Goal: Transaction & Acquisition: Book appointment/travel/reservation

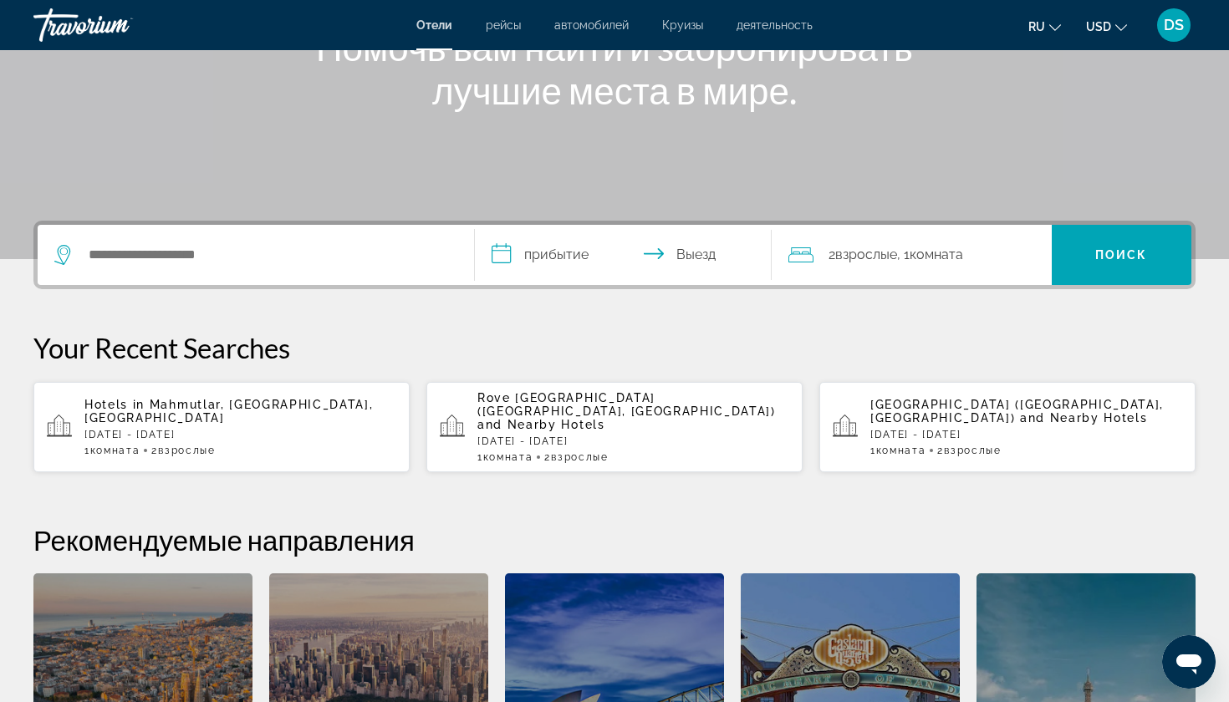
scroll to position [261, 0]
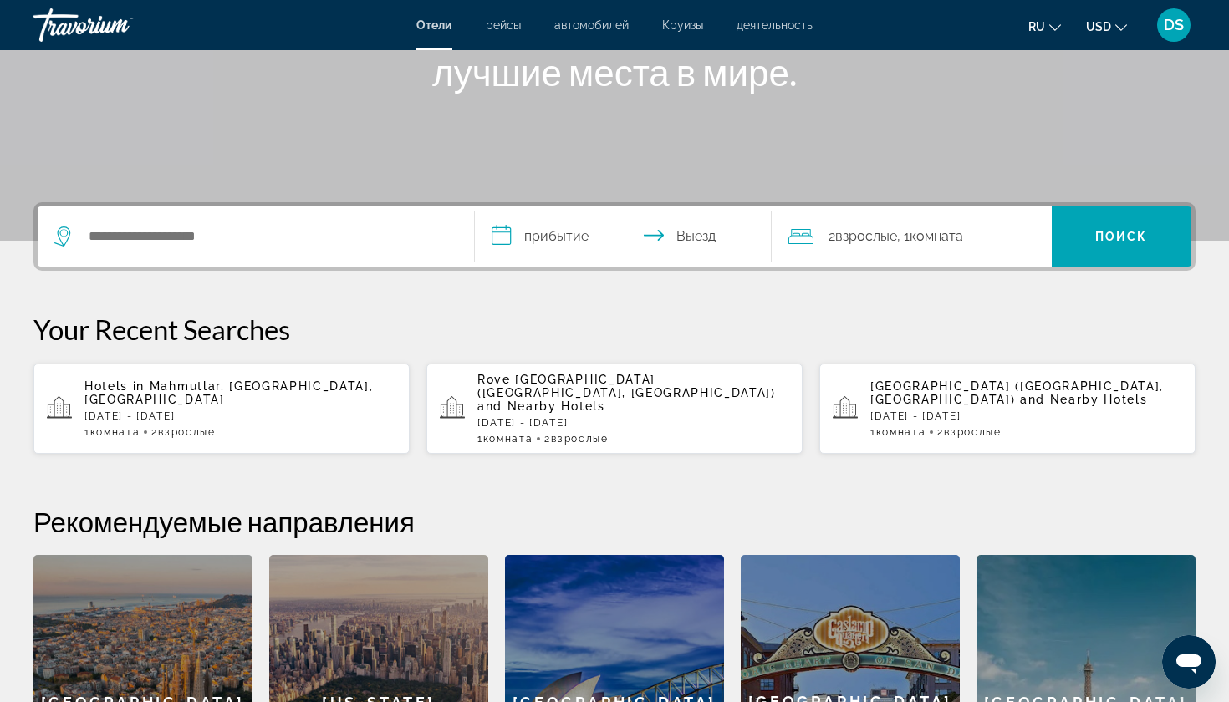
click at [560, 399] on p "[GEOGRAPHIC_DATA] ([GEOGRAPHIC_DATA], [GEOGRAPHIC_DATA]) and Nearby Hotels" at bounding box center [633, 393] width 312 height 40
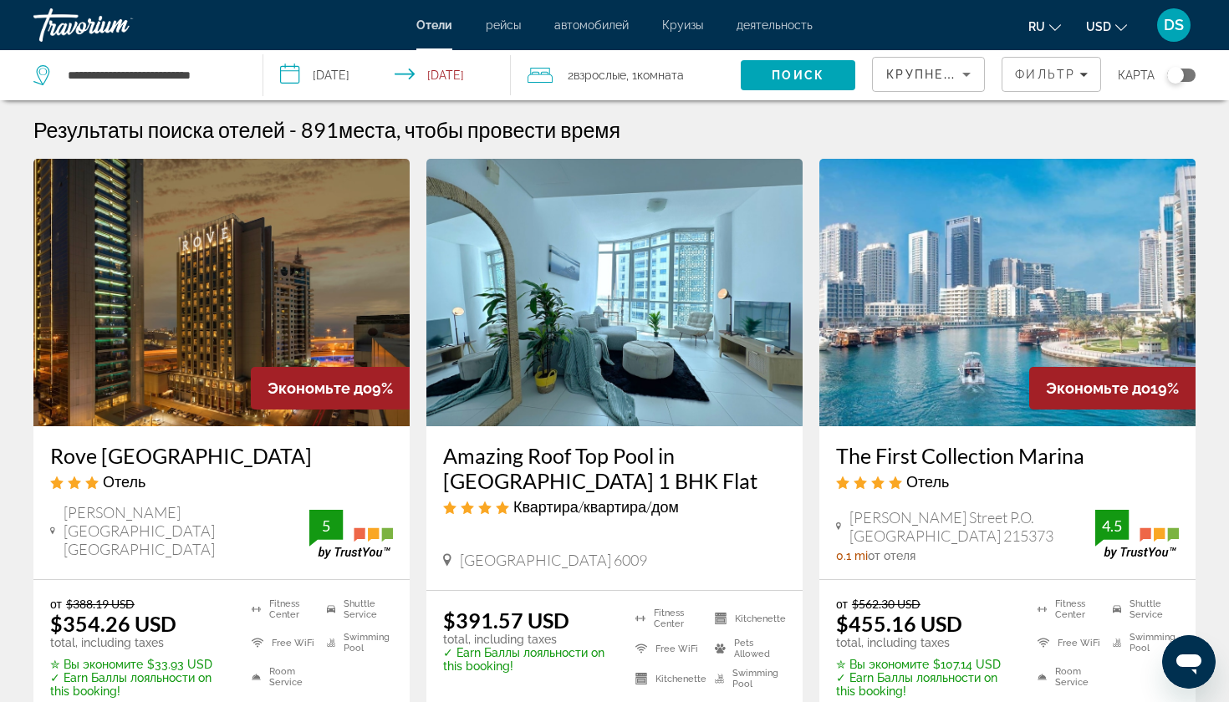
scroll to position [64, 0]
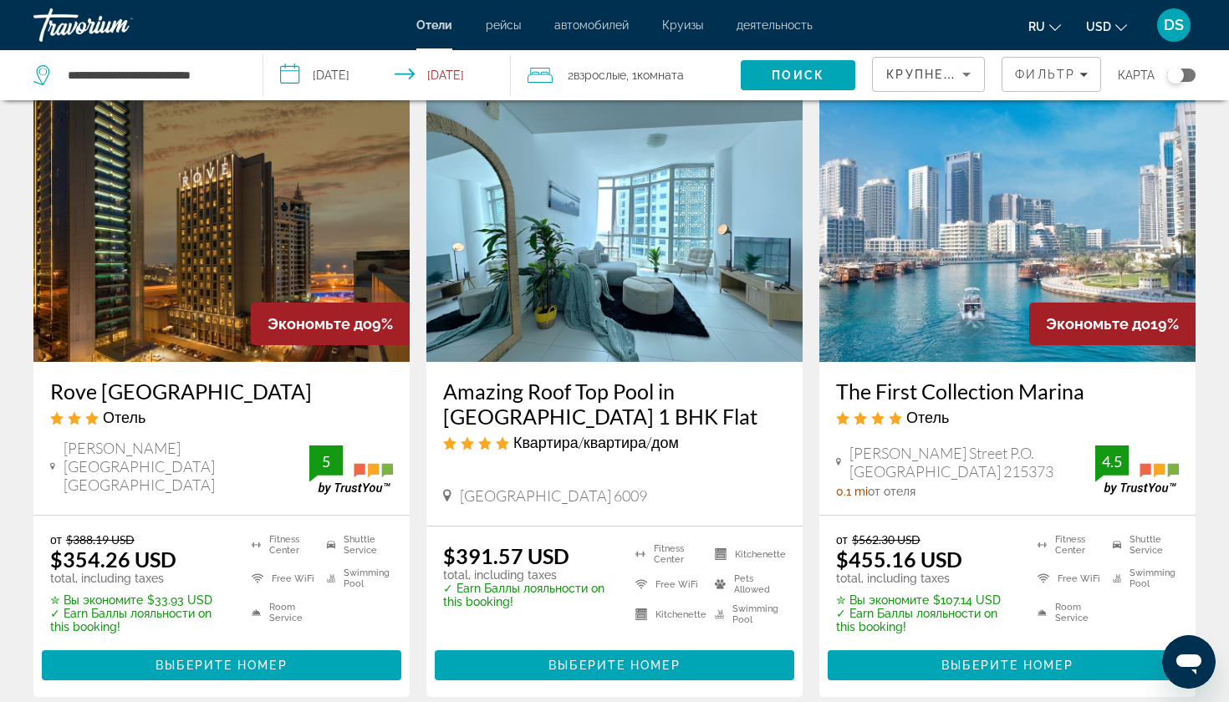
click at [226, 287] on img "Main content" at bounding box center [221, 227] width 376 height 267
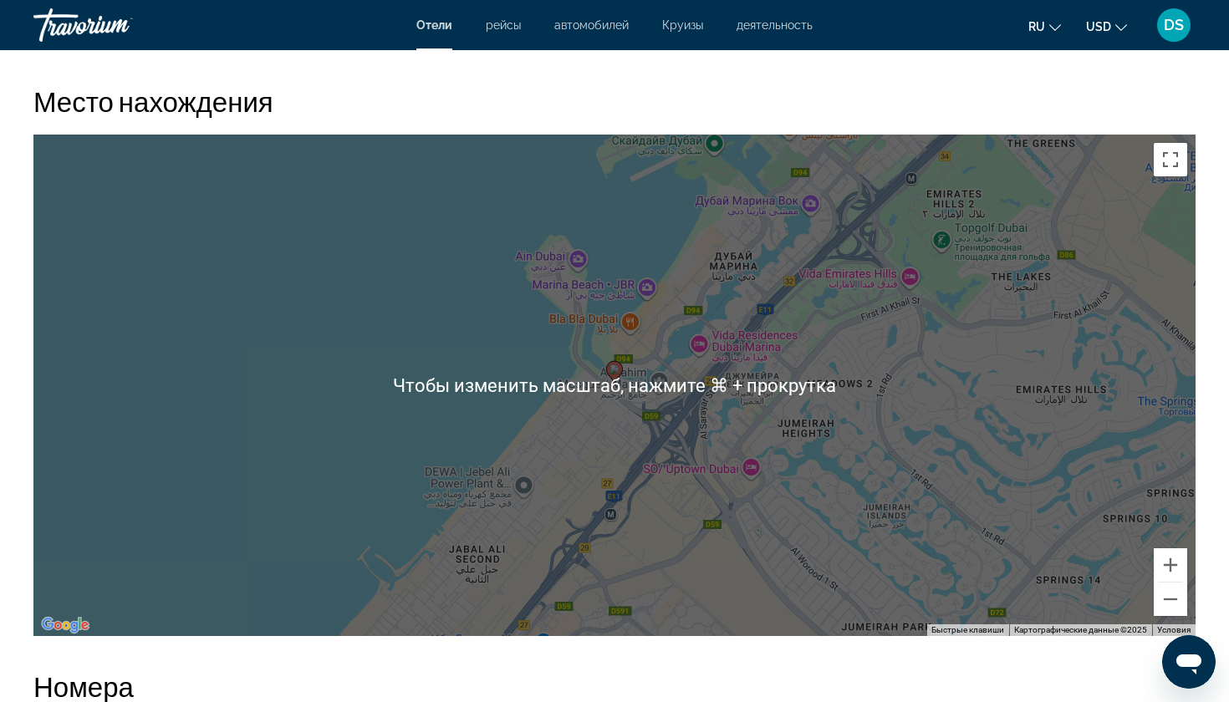
scroll to position [1548, 0]
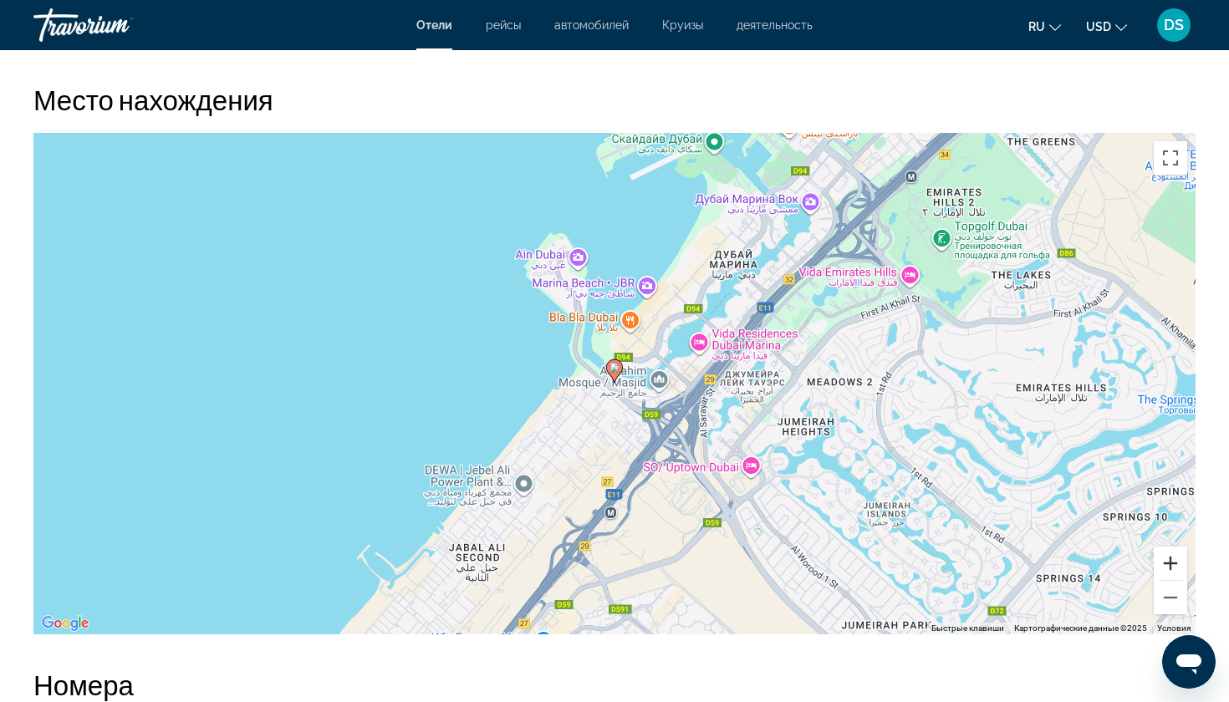
click at [1172, 562] on button "Увеличить" at bounding box center [1169, 563] width 33 height 33
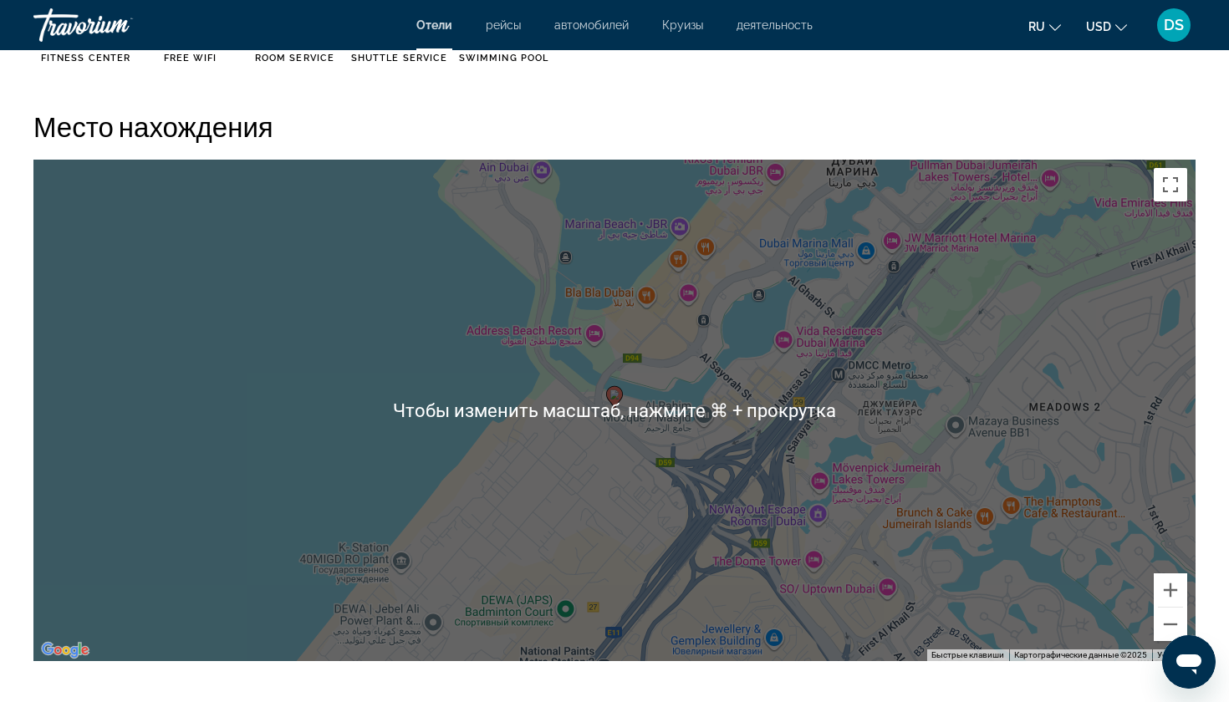
scroll to position [1524, 0]
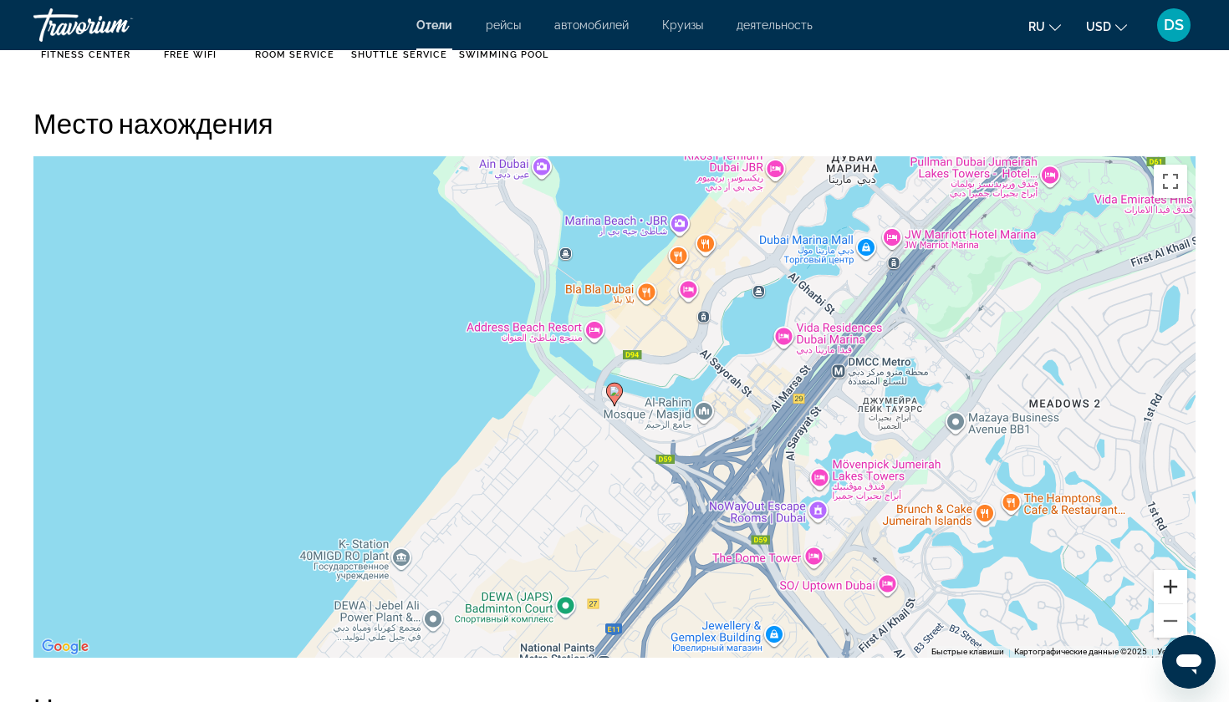
click at [1168, 584] on button "Увеличить" at bounding box center [1169, 586] width 33 height 33
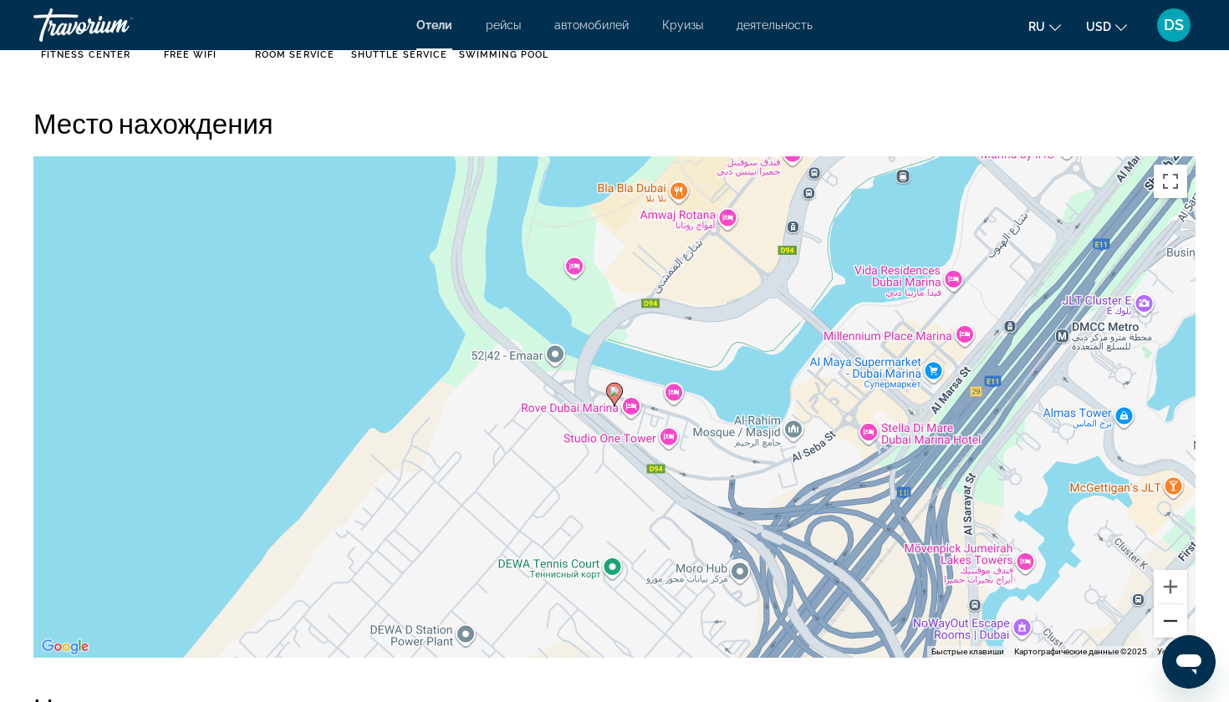
click at [1170, 627] on button "Уменьшить" at bounding box center [1169, 620] width 33 height 33
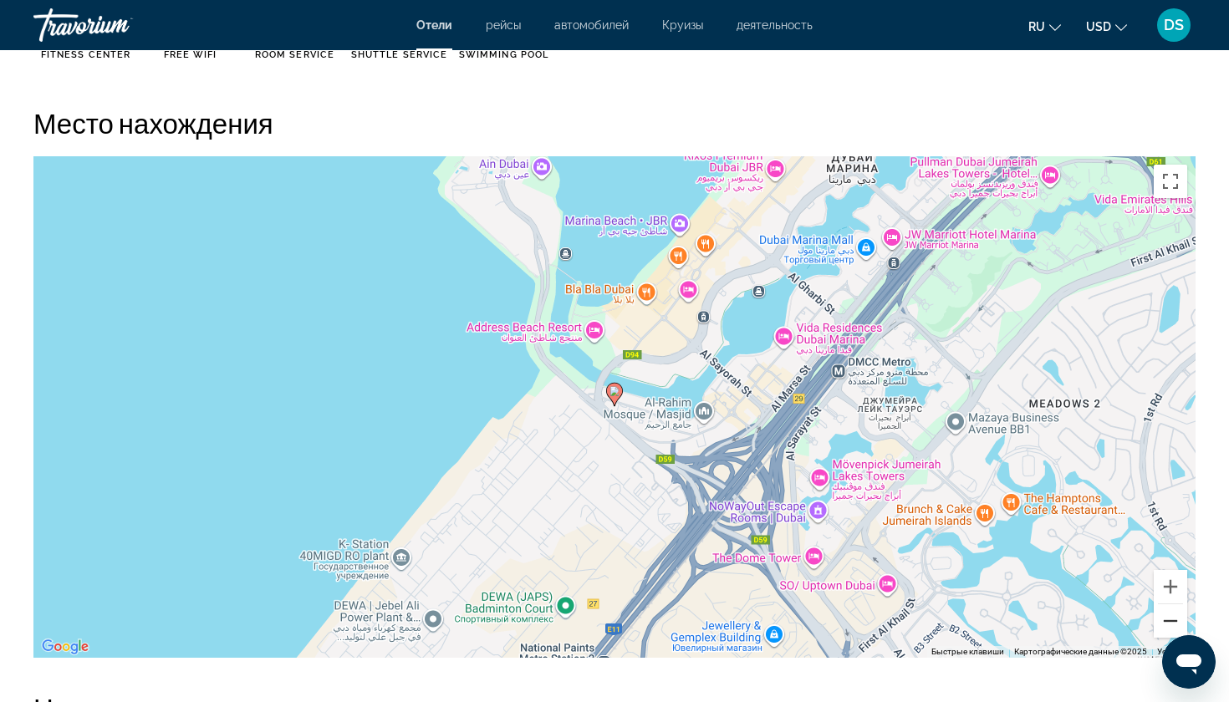
click at [1170, 626] on button "Уменьшить" at bounding box center [1169, 620] width 33 height 33
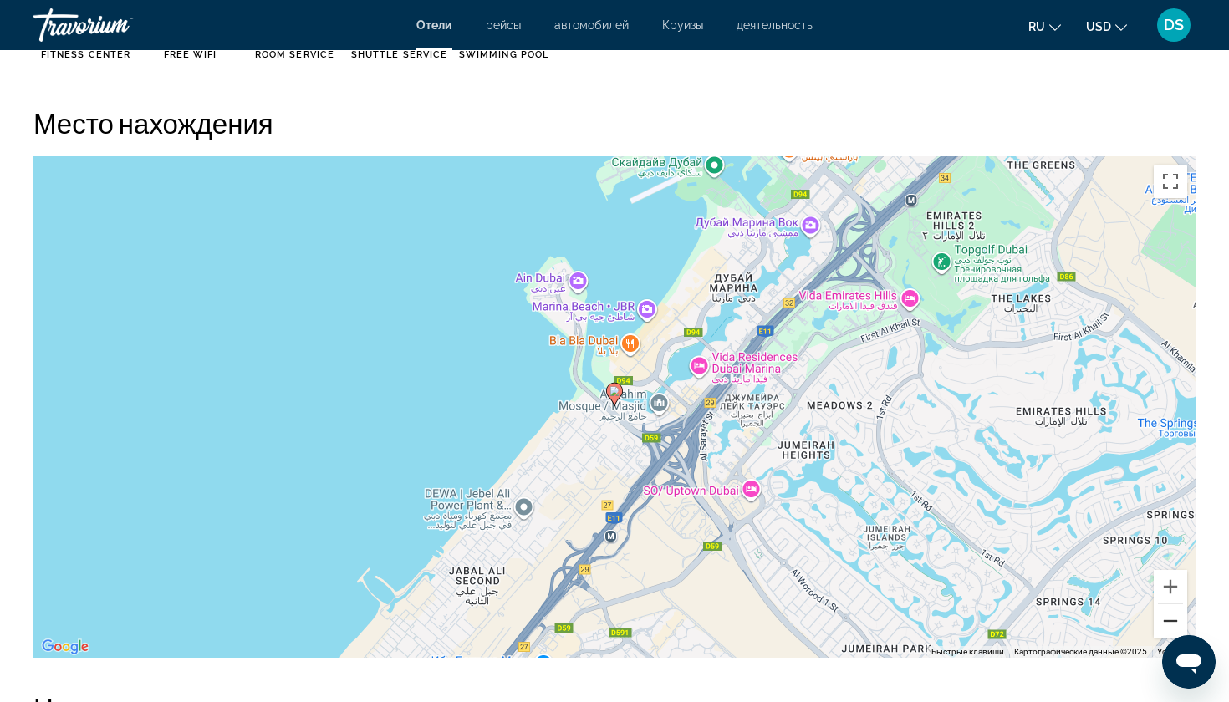
click at [1170, 624] on button "Уменьшить" at bounding box center [1169, 620] width 33 height 33
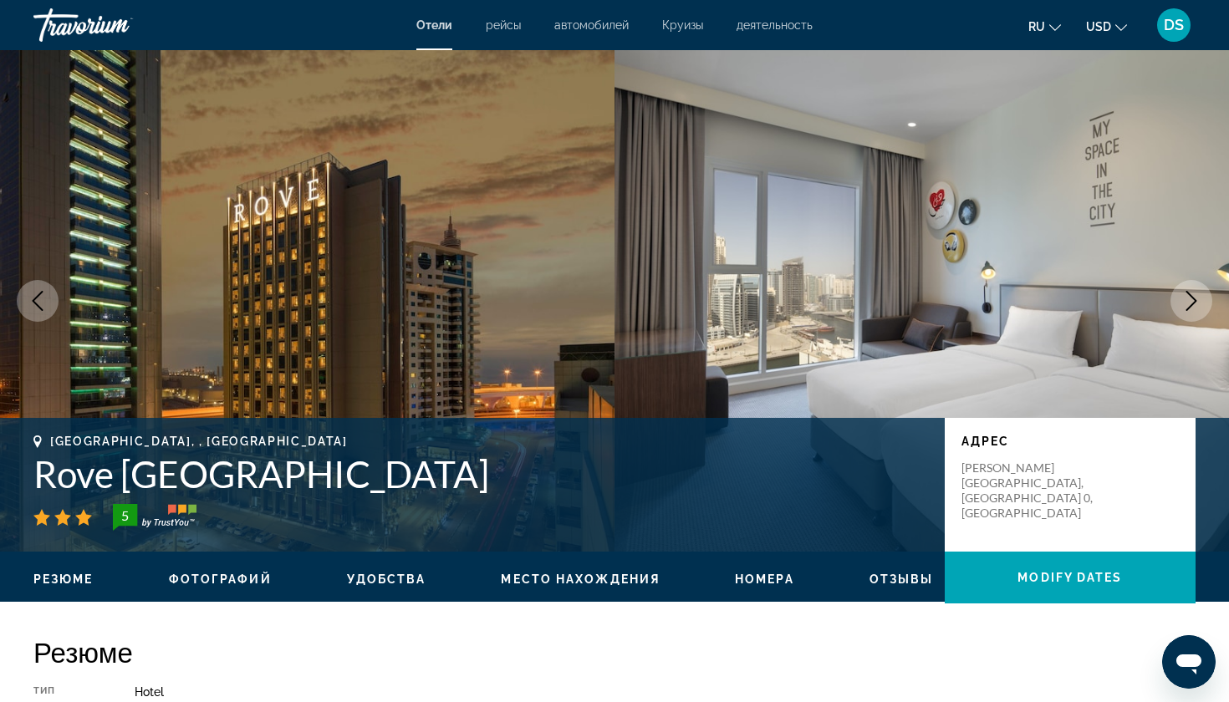
scroll to position [0, 0]
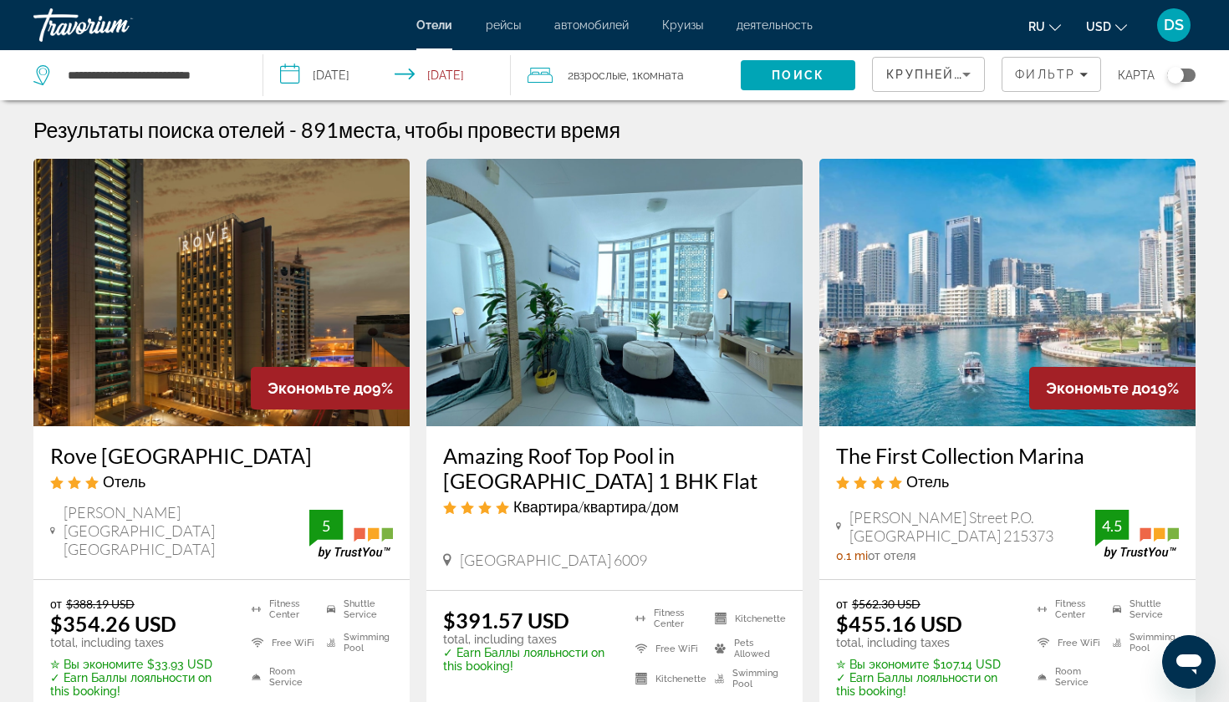
click at [461, 79] on input "**********" at bounding box center [389, 77] width 253 height 55
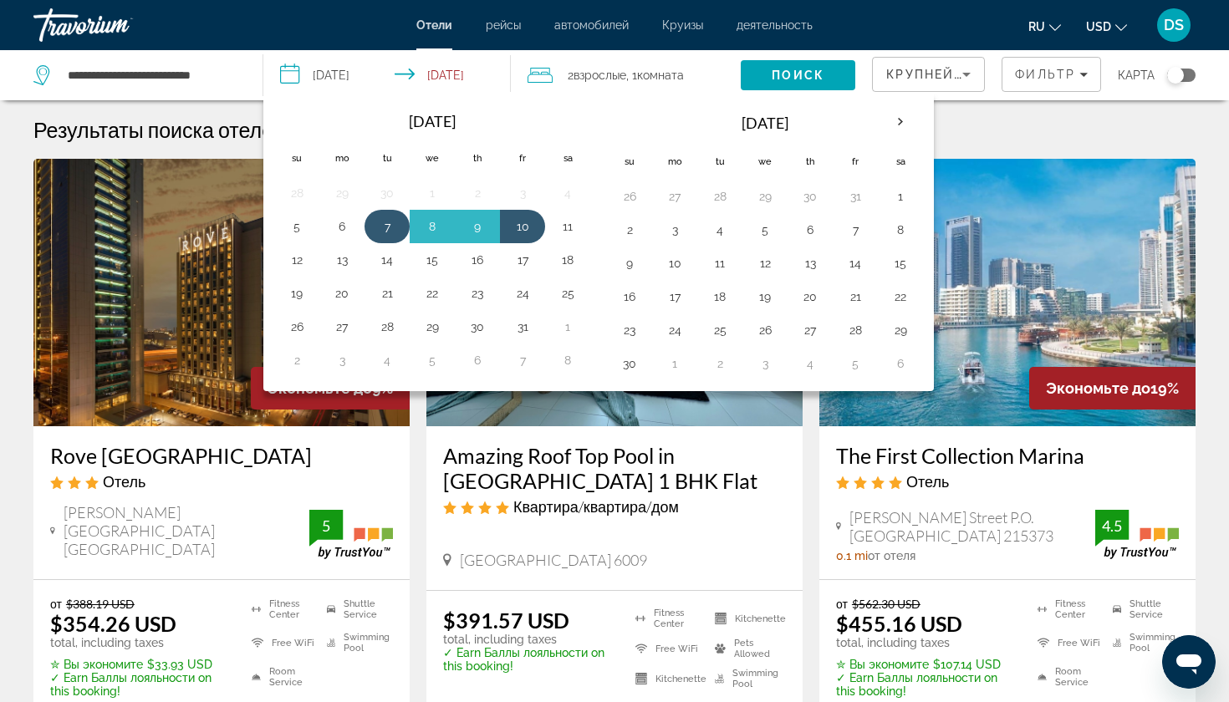
click at [387, 221] on button "7" at bounding box center [387, 226] width 27 height 23
click at [571, 224] on button "11" at bounding box center [567, 226] width 27 height 23
type input "**********"
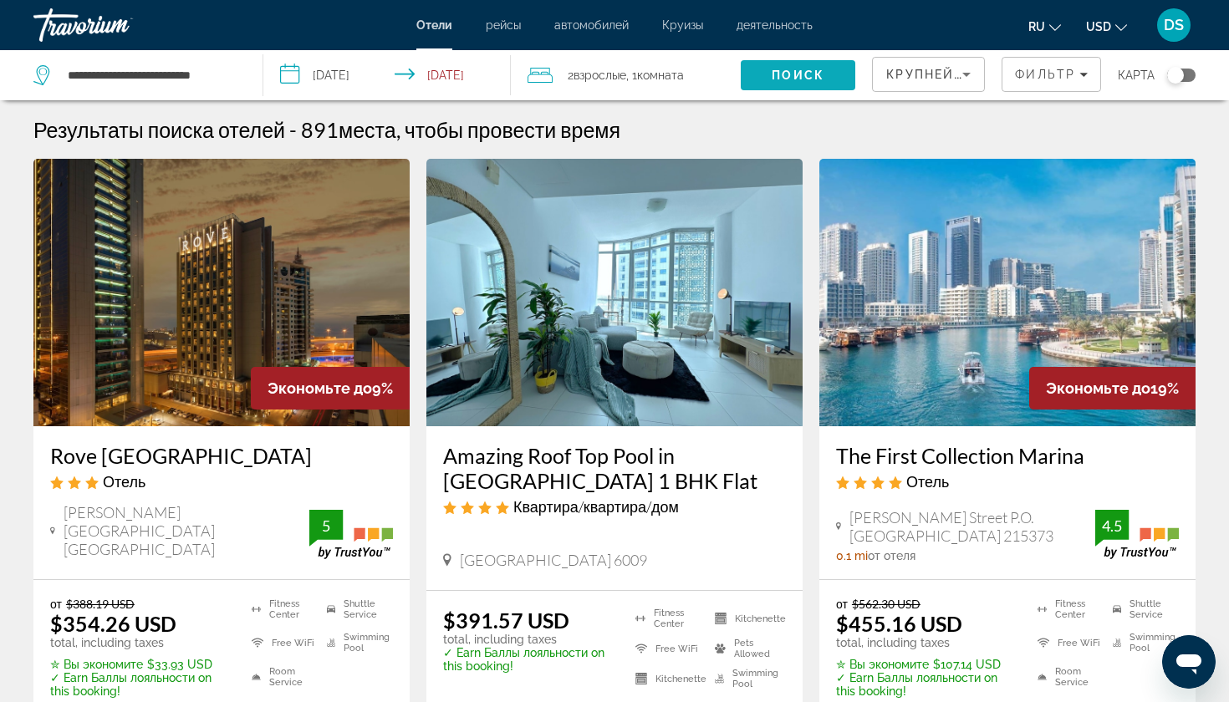
click at [816, 73] on span "Поиск" at bounding box center [797, 75] width 53 height 13
